Goal: Task Accomplishment & Management: Use online tool/utility

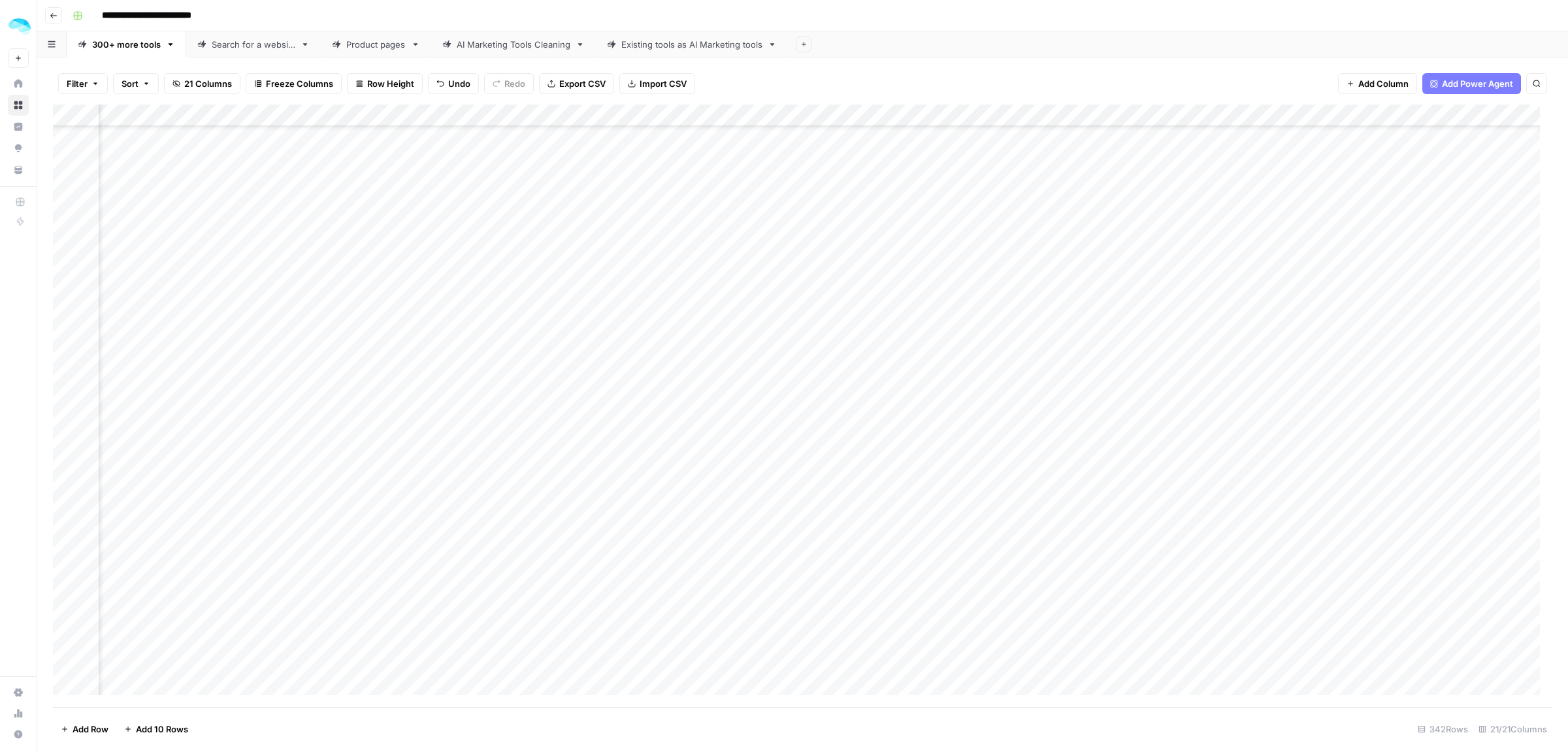
scroll to position [11071, 1121]
click at [519, 50] on div "AI Marketing Tools Cleaning" at bounding box center [513, 44] width 113 height 13
click at [696, 38] on div "Existing tools as AI Marketing tools" at bounding box center [692, 44] width 141 height 13
click at [377, 47] on div "Product pages" at bounding box center [376, 44] width 60 height 13
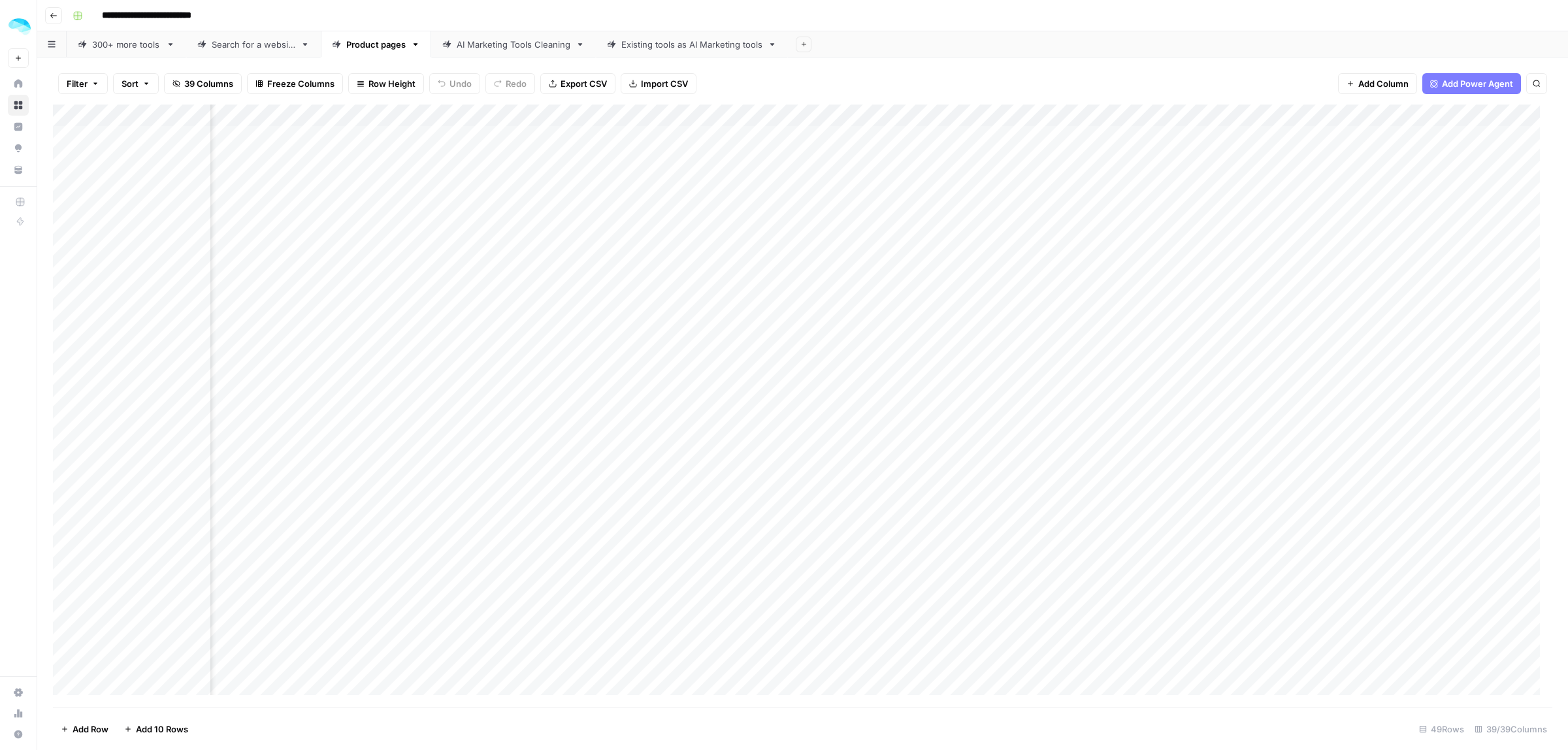
scroll to position [0, 3501]
click at [1037, 116] on div "Add Column" at bounding box center [802, 405] width 1499 height 603
click at [817, 114] on div "Add Column" at bounding box center [802, 405] width 1499 height 603
click at [728, 244] on span "Edit Workflow" at bounding box center [769, 244] width 114 height 13
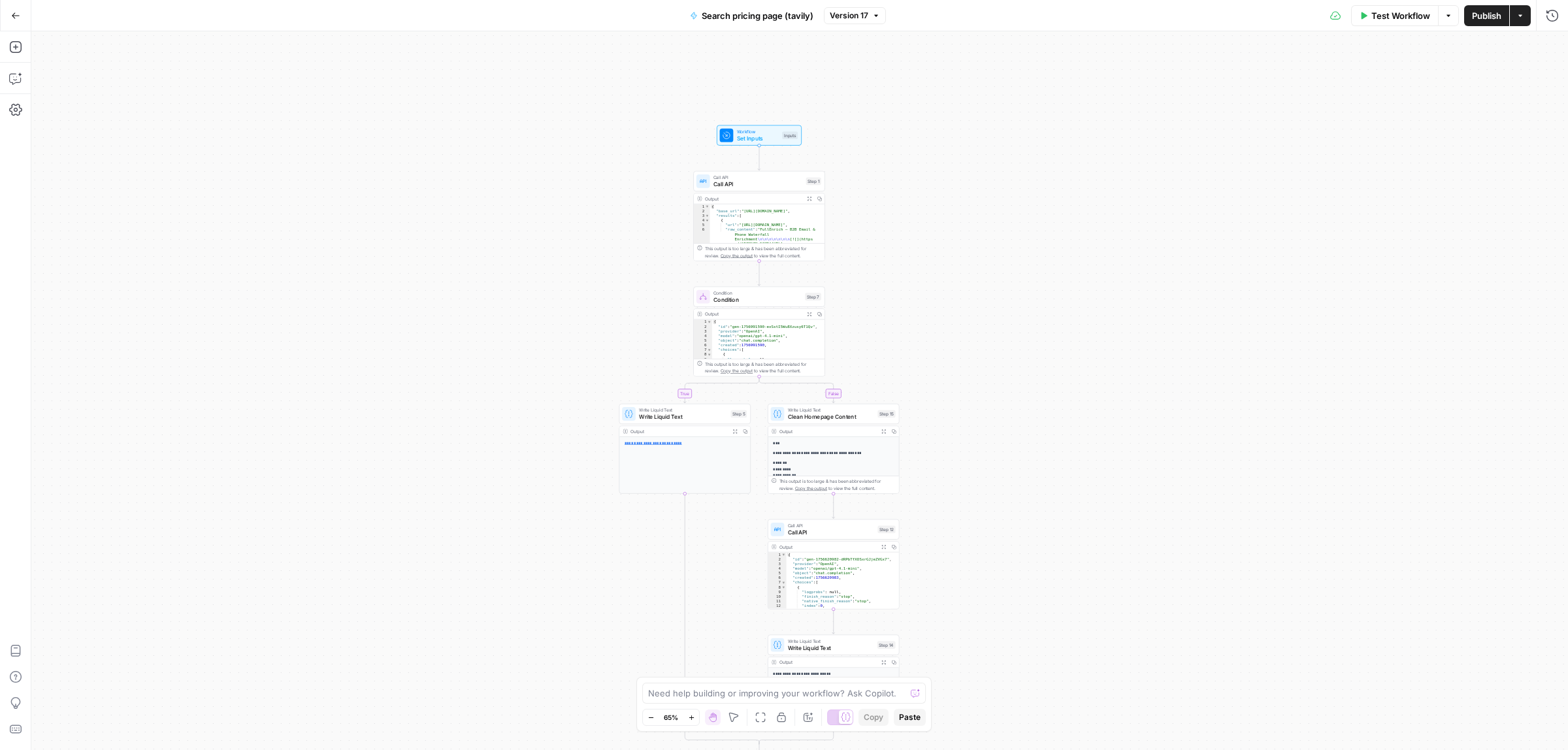
drag, startPoint x: 921, startPoint y: 357, endPoint x: 899, endPoint y: 291, distance: 69.6
click at [899, 291] on div "true false Workflow Set Inputs Inputs Call API Call API Step 1 Output Expand Ou…" at bounding box center [800, 391] width 1537 height 719
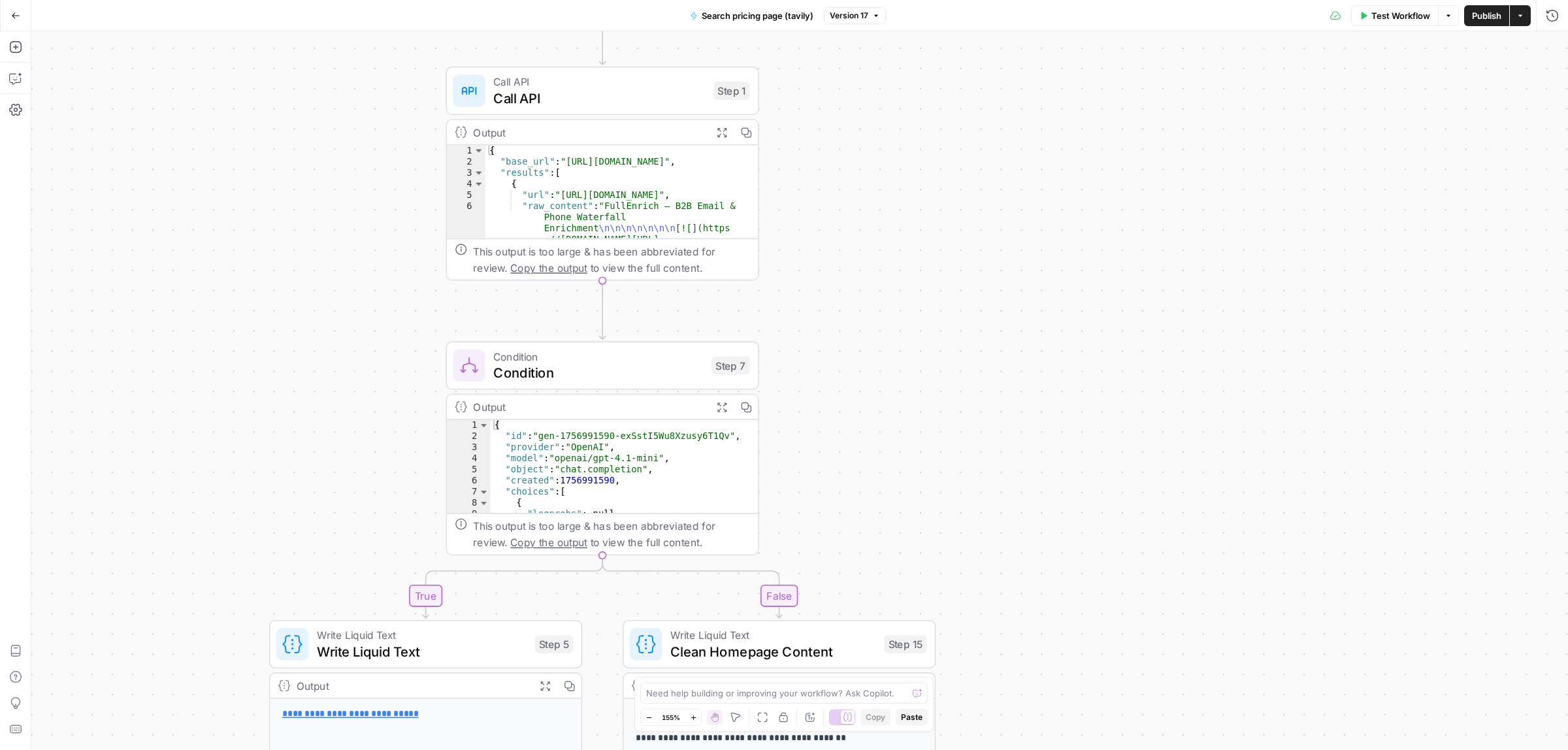
drag, startPoint x: 884, startPoint y: 239, endPoint x: 929, endPoint y: 441, distance: 207.0
click at [929, 441] on div "true false Workflow Set Inputs Inputs Call API Call API Step 1 Output Expand Ou…" at bounding box center [800, 391] width 1537 height 719
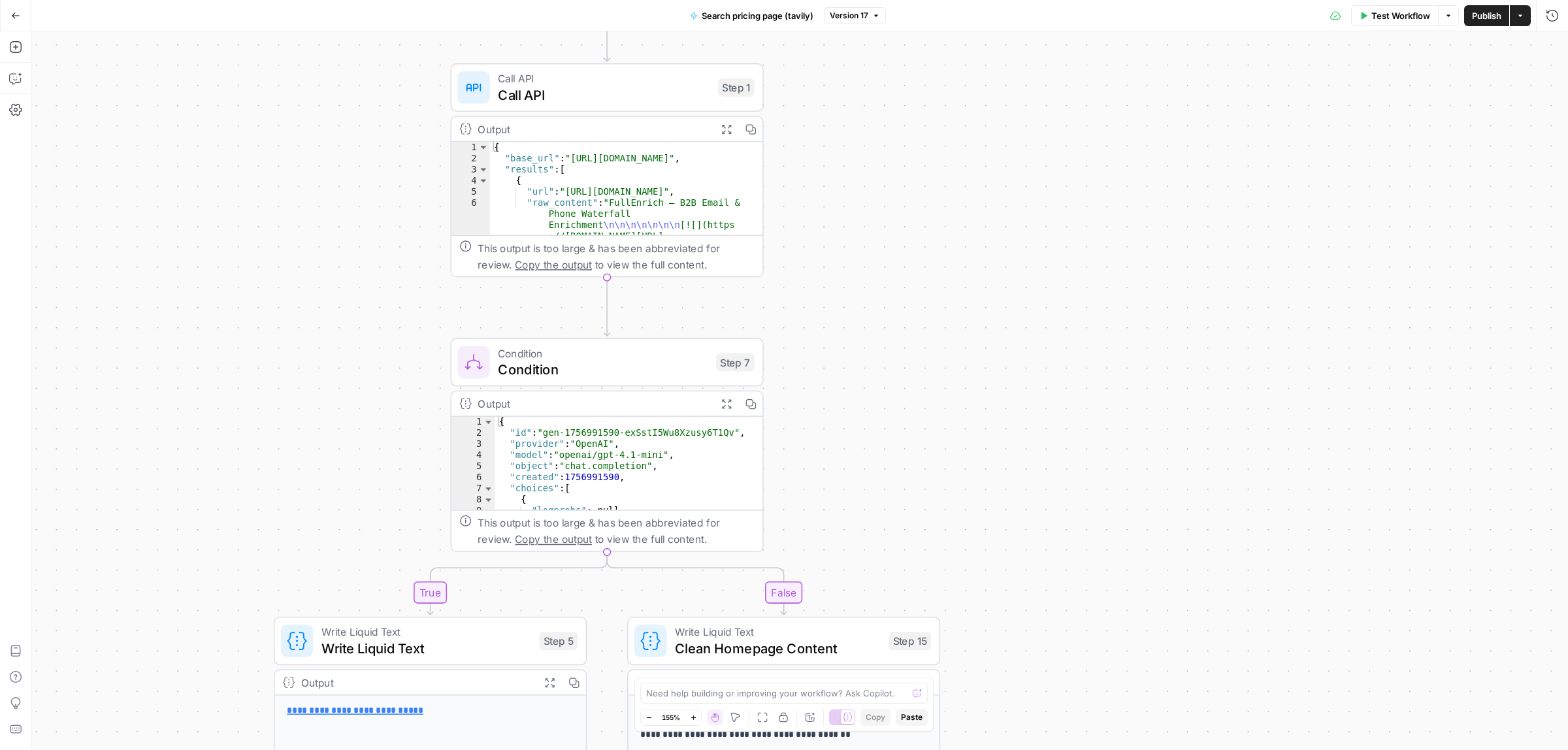
drag, startPoint x: 974, startPoint y: 495, endPoint x: 987, endPoint y: 427, distance: 69.2
click at [977, 393] on div "true false Workflow Set Inputs Inputs Call API Call API Step 1 Output Expand Ou…" at bounding box center [800, 391] width 1537 height 719
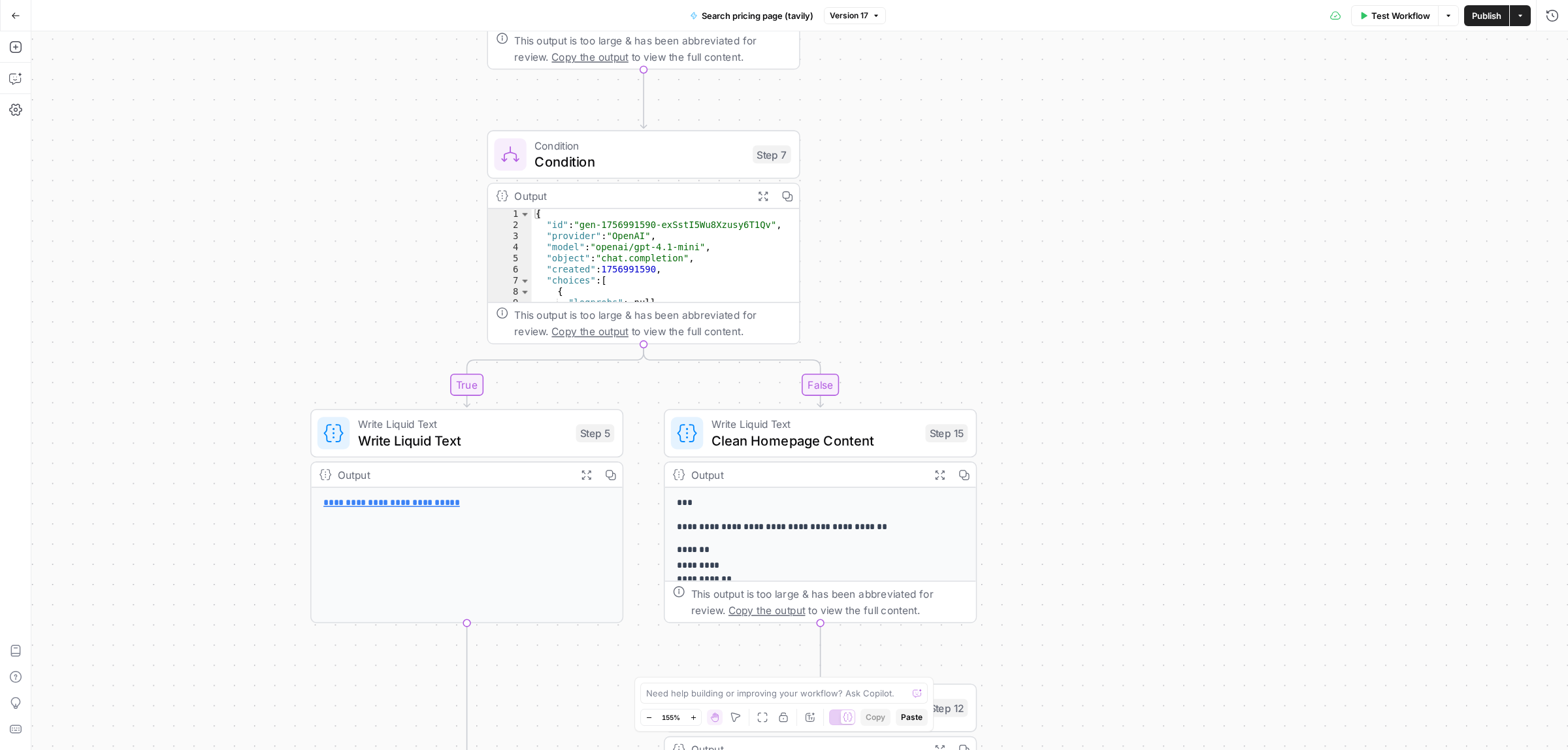
drag, startPoint x: 1069, startPoint y: 388, endPoint x: 1078, endPoint y: 338, distance: 50.8
click at [1078, 338] on div "true false Workflow Set Inputs Inputs Call API Call API Step 1 Output Expand Ou…" at bounding box center [800, 391] width 1537 height 719
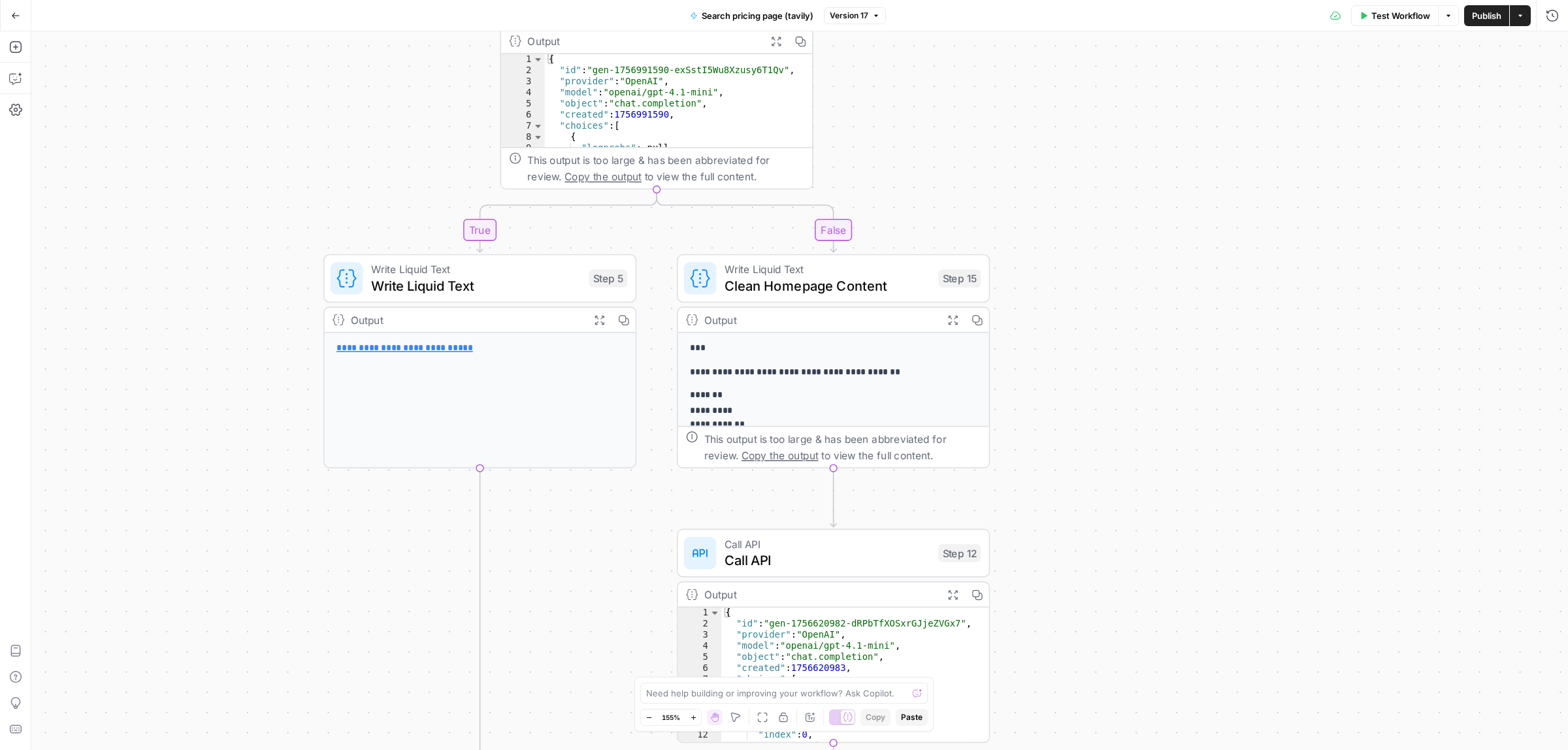
click at [1089, 282] on div "true false Workflow Set Inputs Inputs Call API Call API Step 1 Output Expand Ou…" at bounding box center [800, 391] width 1537 height 719
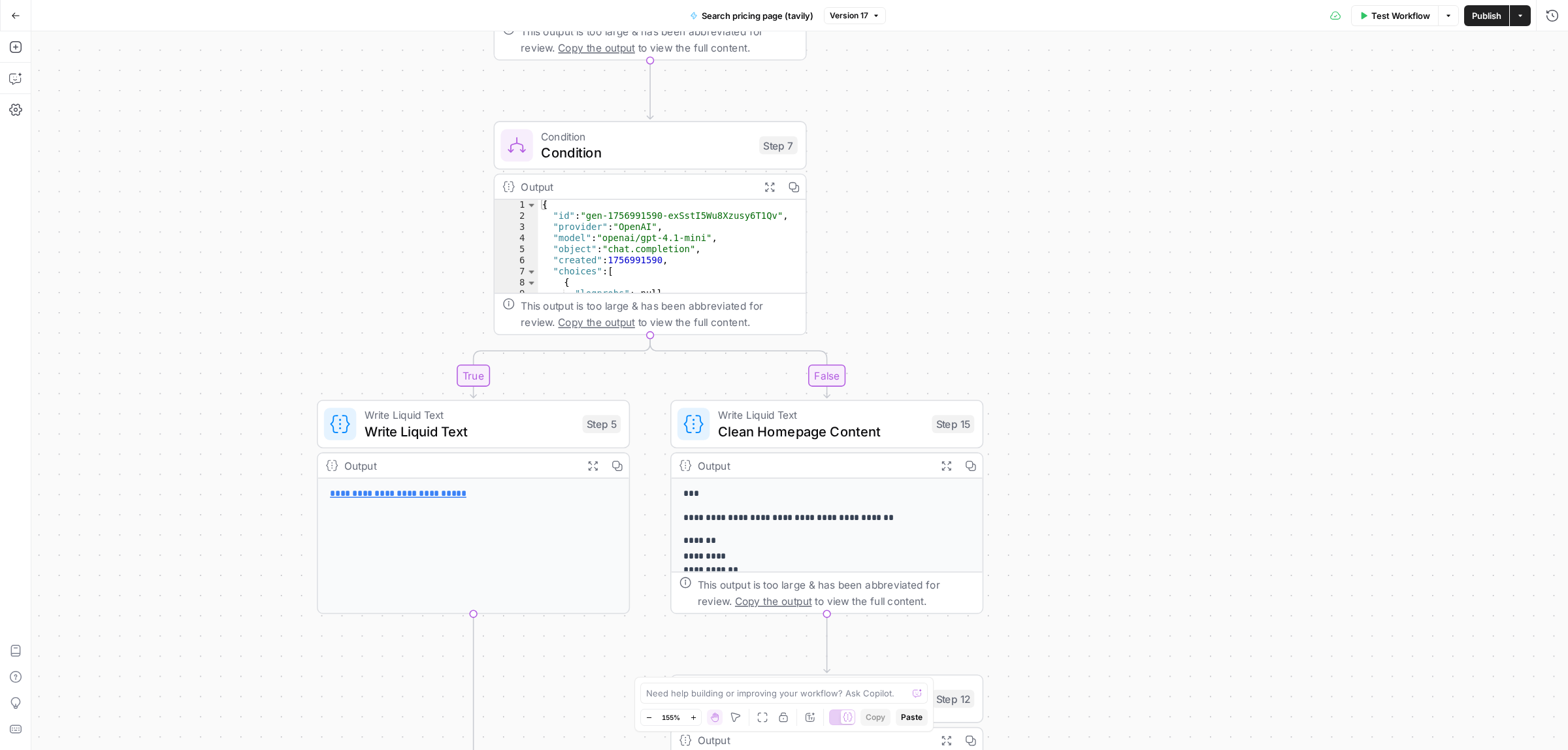
drag, startPoint x: 1076, startPoint y: 299, endPoint x: 861, endPoint y: 248, distance: 221.0
click at [1081, 443] on div "true false Workflow Set Inputs Inputs Call API Call API Step 1 Output Expand Ou…" at bounding box center [800, 391] width 1537 height 719
